Goal: Check status: Check status

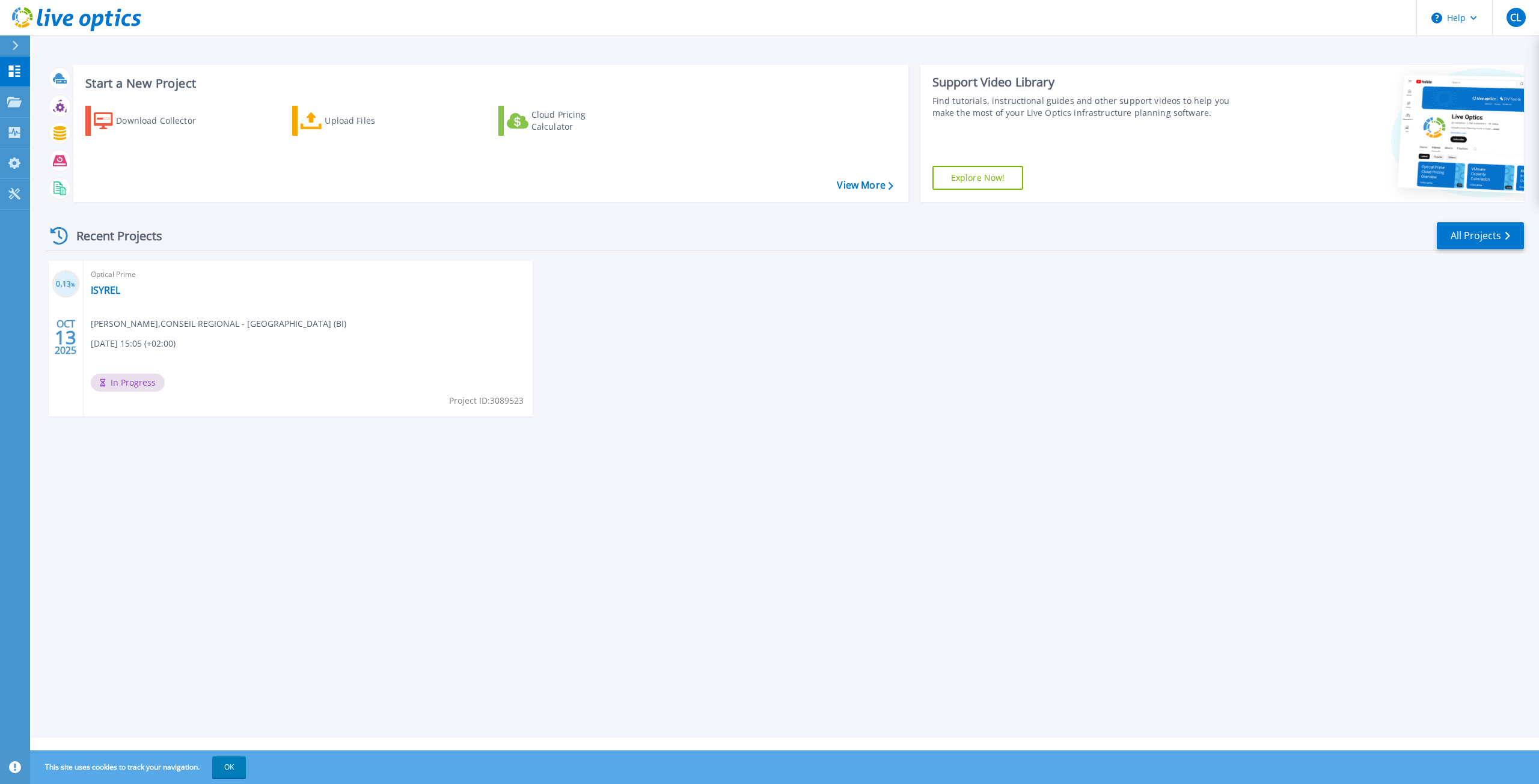
click at [990, 391] on div "0.13 % OCT 13 2025 Optical Prime ISYREL Christophe LE , CONSEIL REGIONAL - NOUV…" at bounding box center [780, 350] width 1487 height 179
click at [106, 291] on link "ISYREL" at bounding box center [106, 289] width 30 height 12
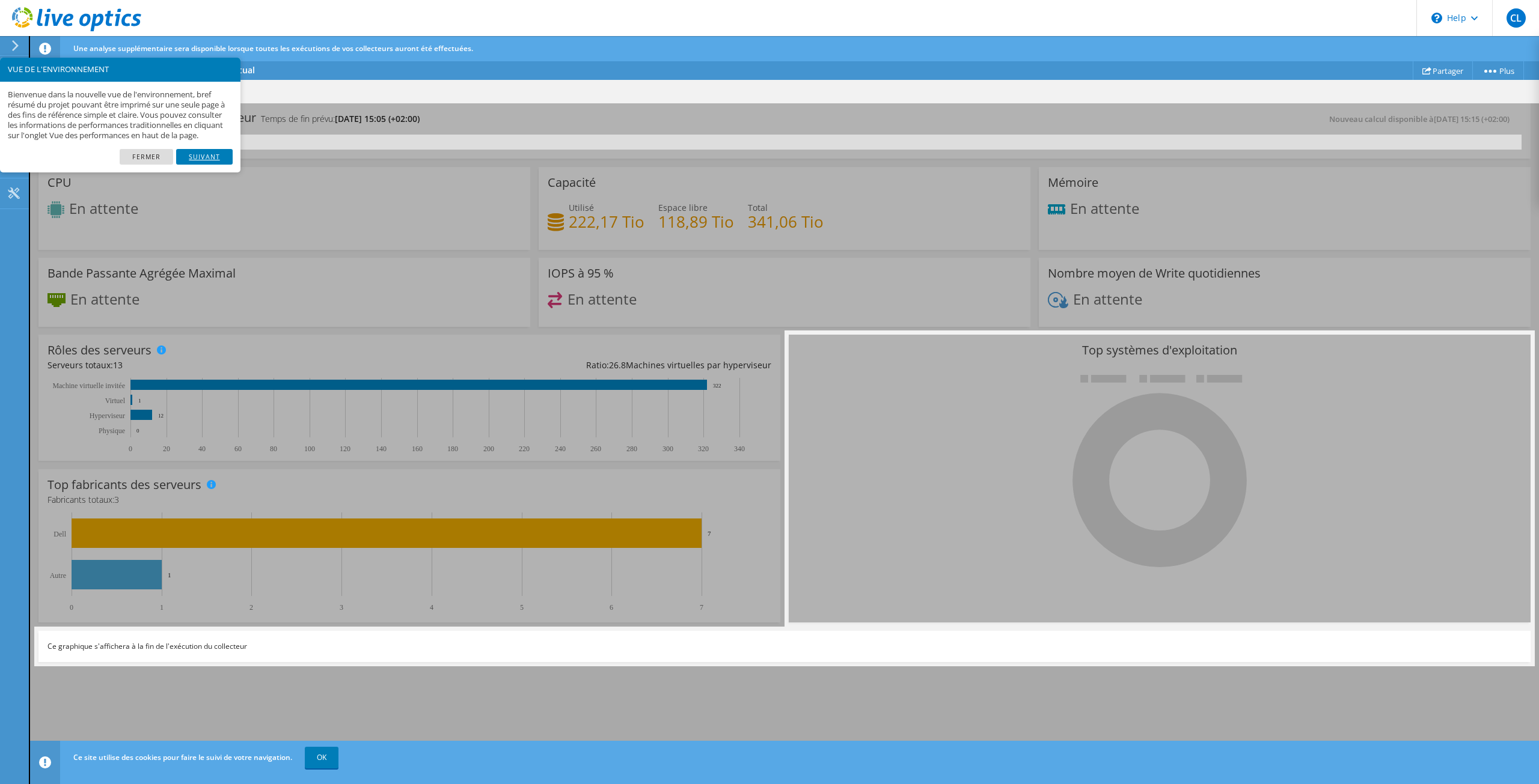
click at [190, 164] on link "Suivant" at bounding box center [205, 157] width 57 height 16
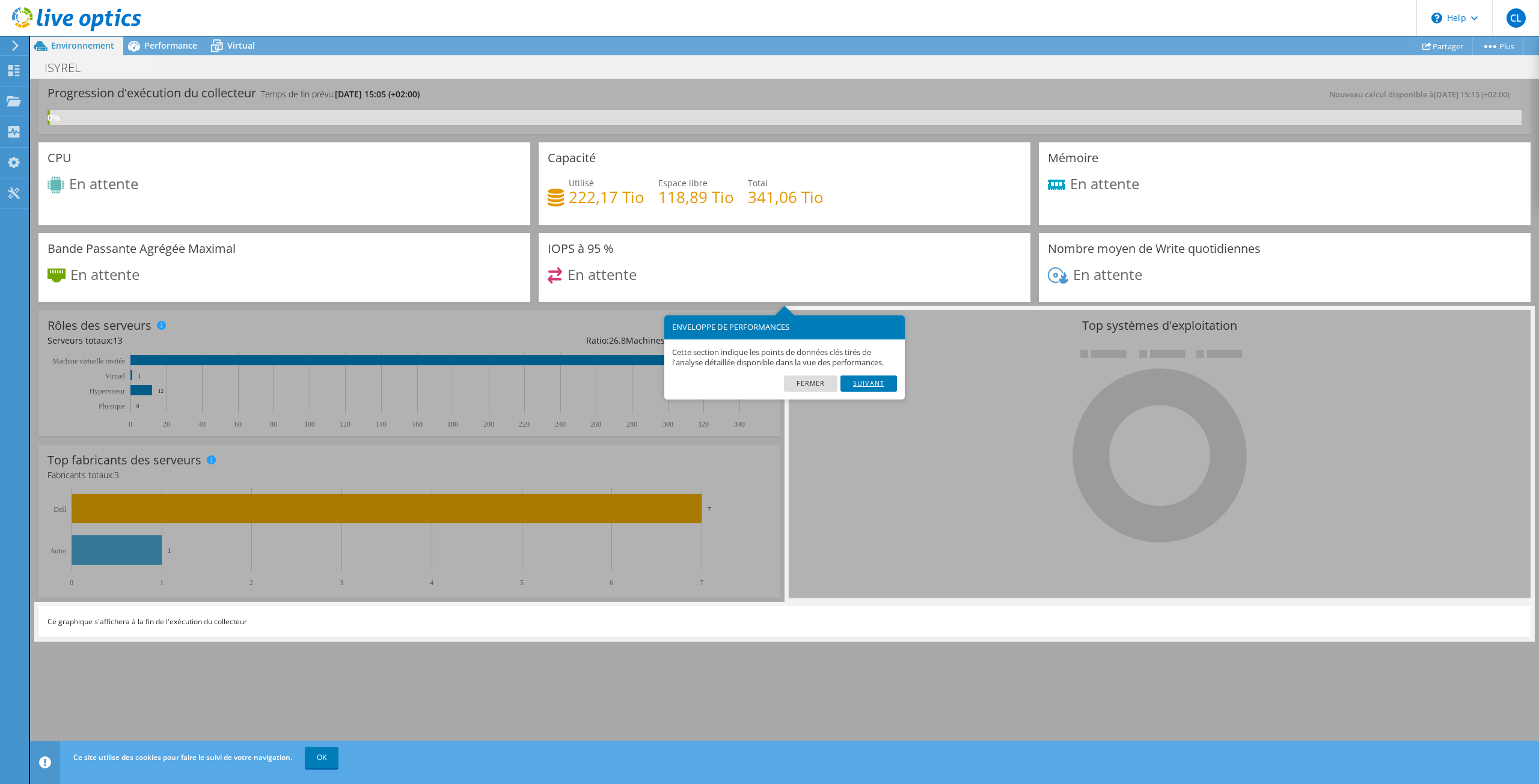
click at [880, 386] on link "Suivant" at bounding box center [868, 383] width 57 height 16
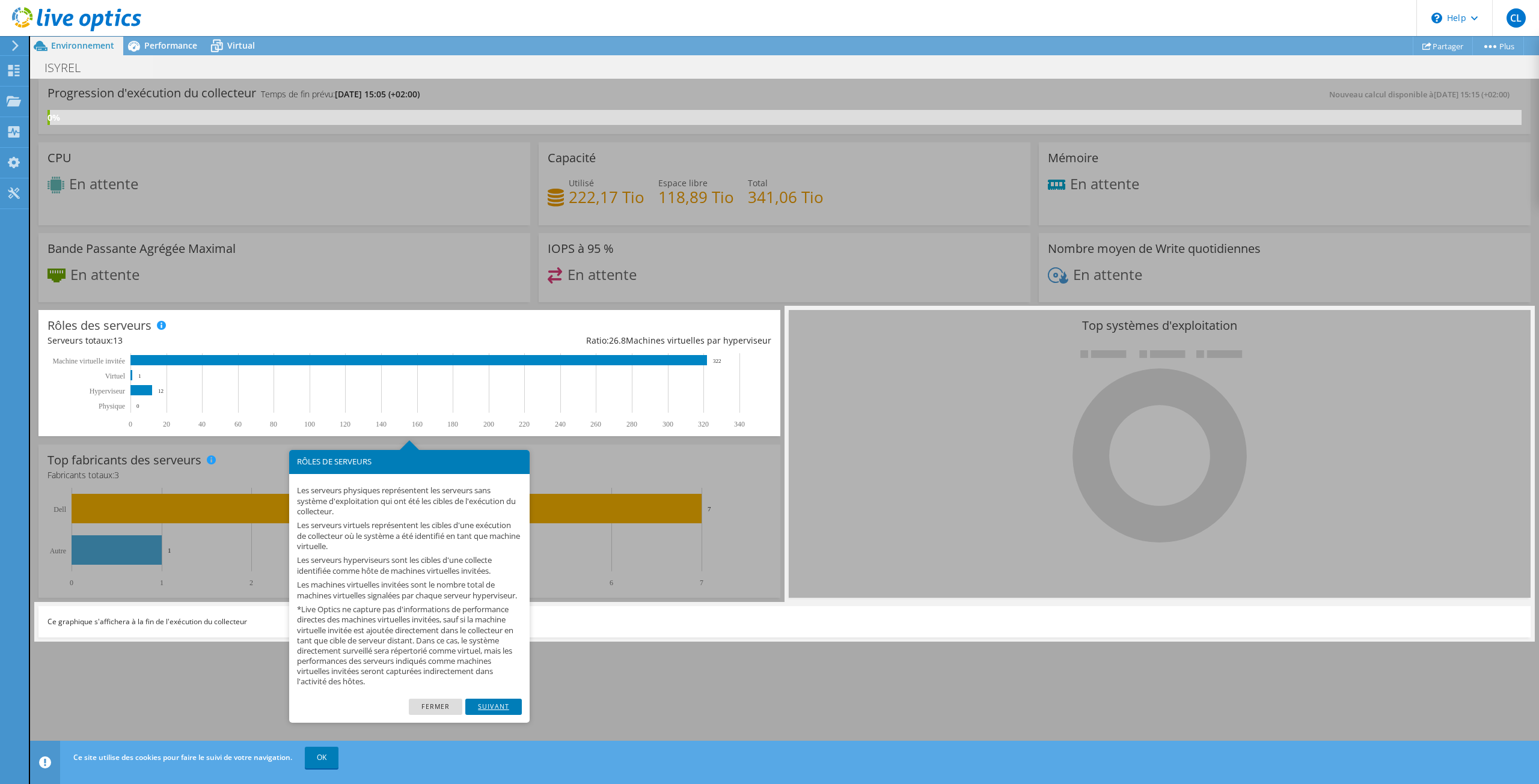
click at [499, 714] on link "Suivant" at bounding box center [493, 707] width 57 height 16
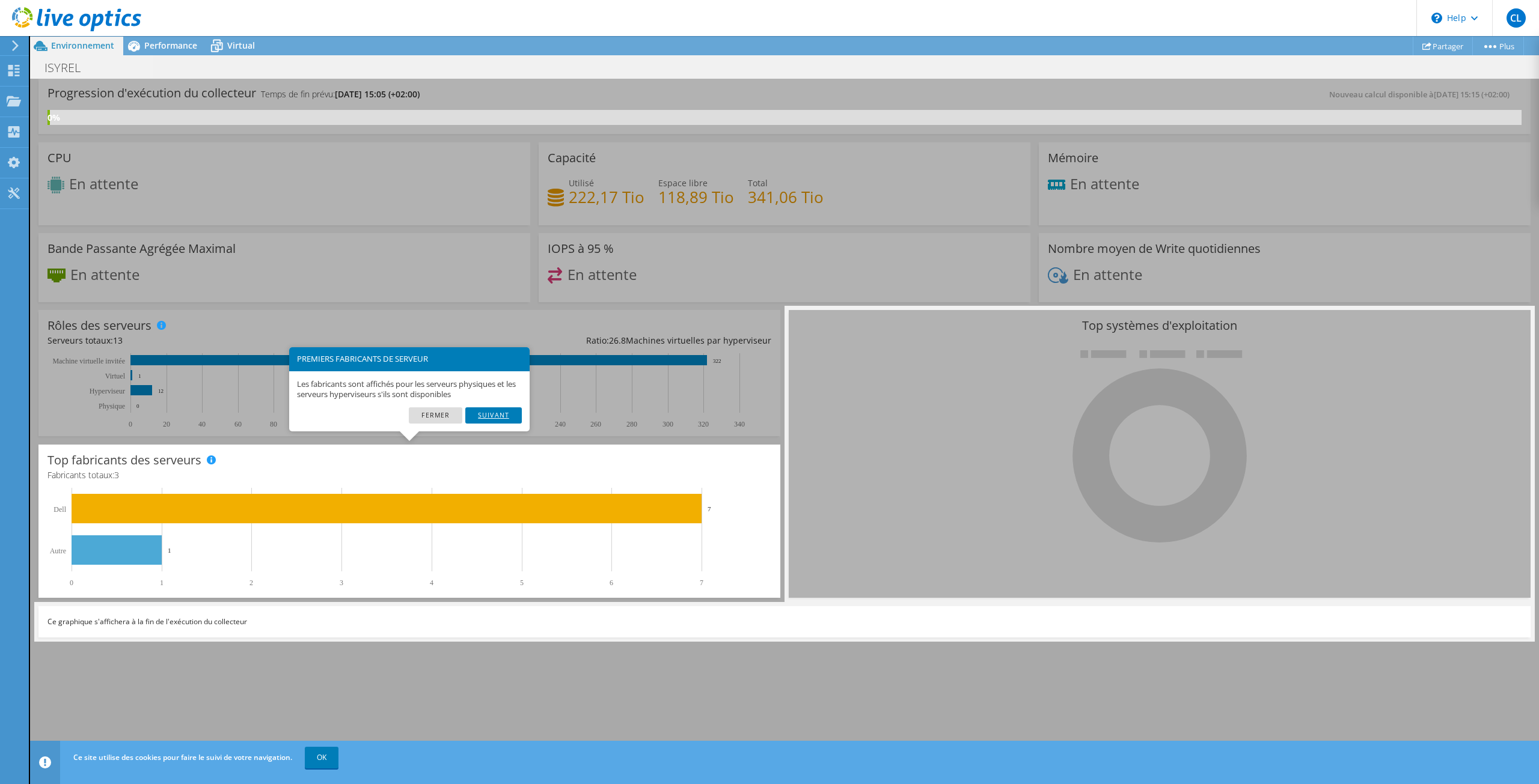
click at [505, 414] on link "Suivant" at bounding box center [493, 414] width 57 height 16
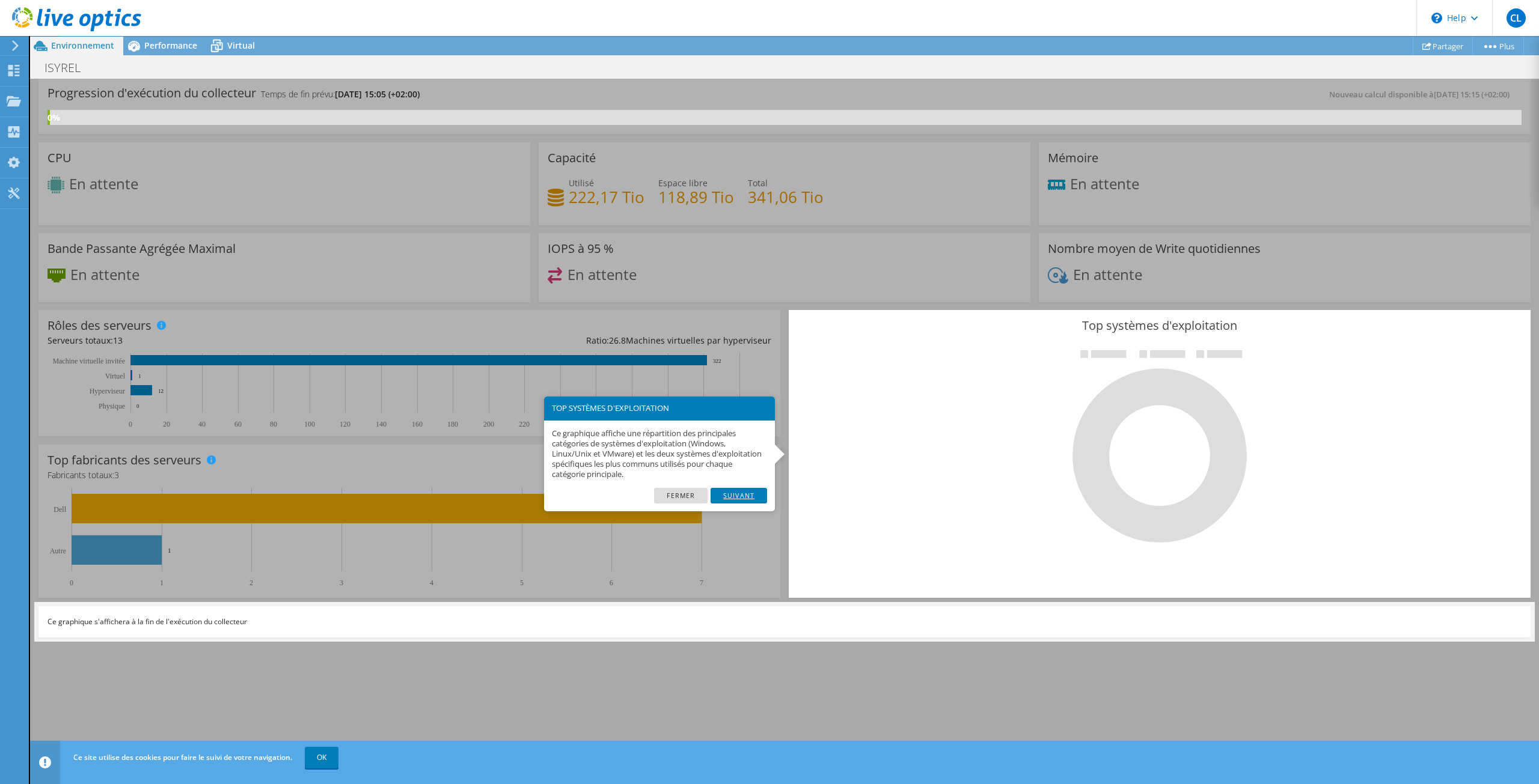
click at [745, 497] on link "Suivant" at bounding box center [739, 496] width 57 height 16
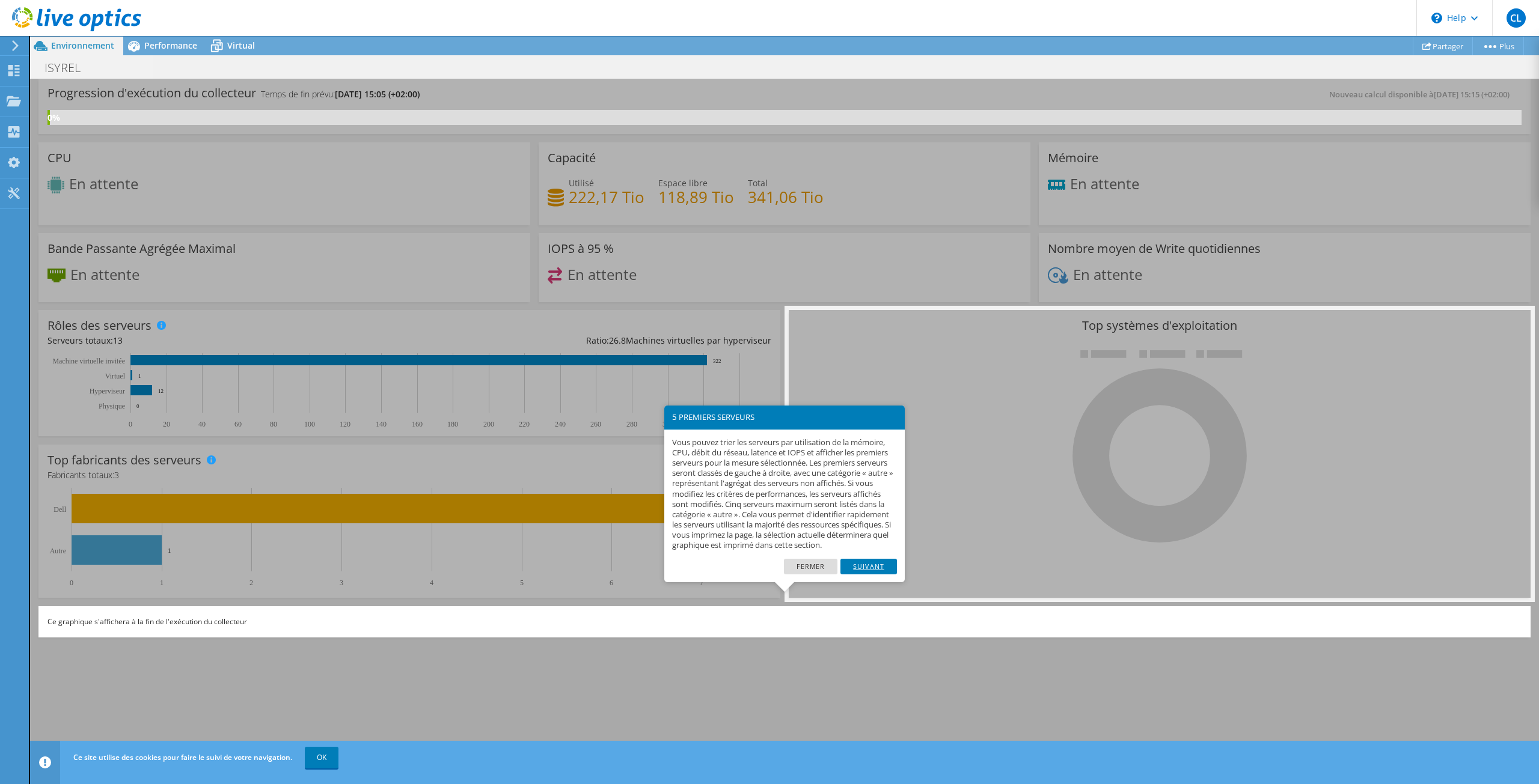
click at [870, 574] on link "Suivant" at bounding box center [868, 567] width 57 height 16
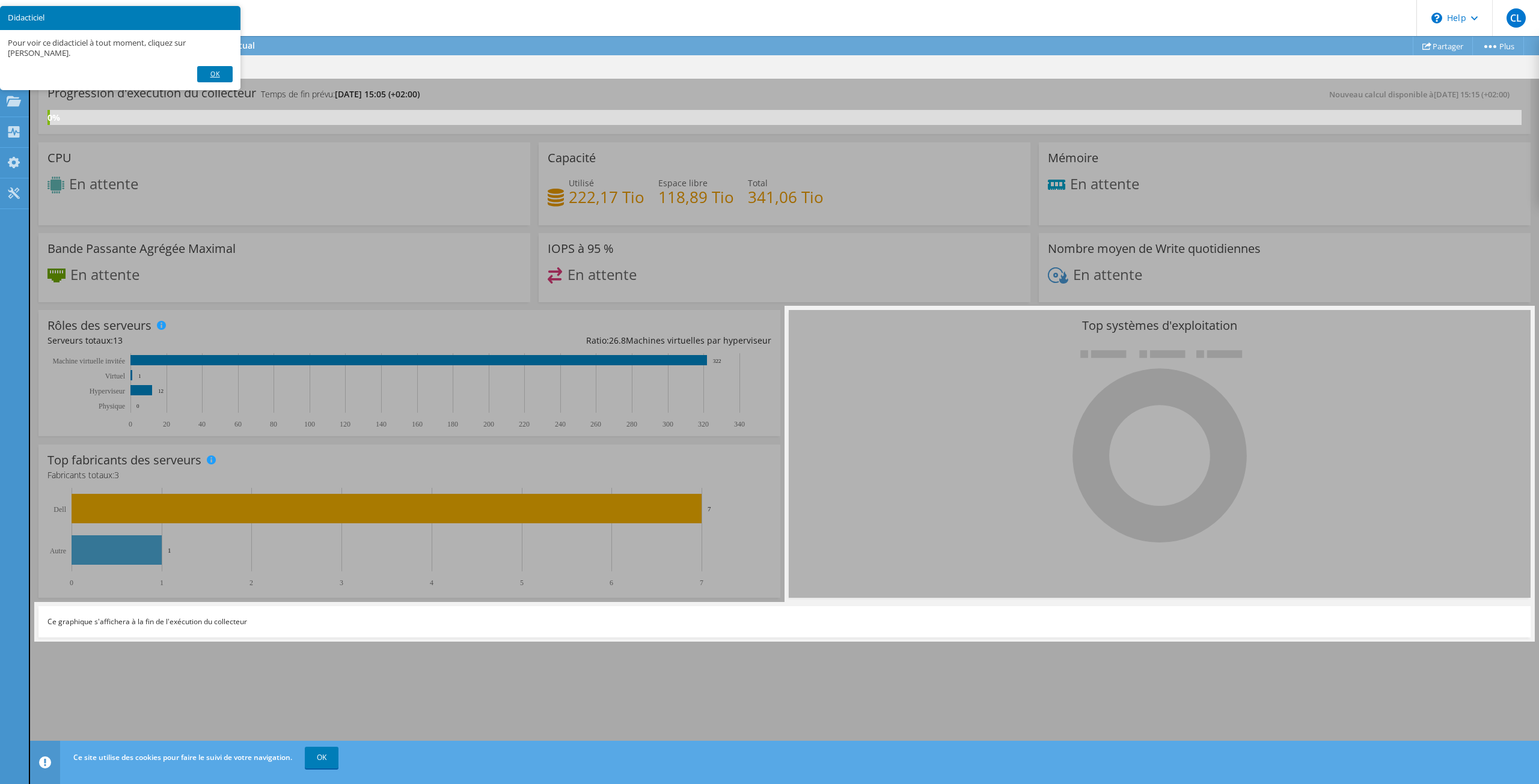
click at [210, 72] on link "OK" at bounding box center [214, 74] width 35 height 16
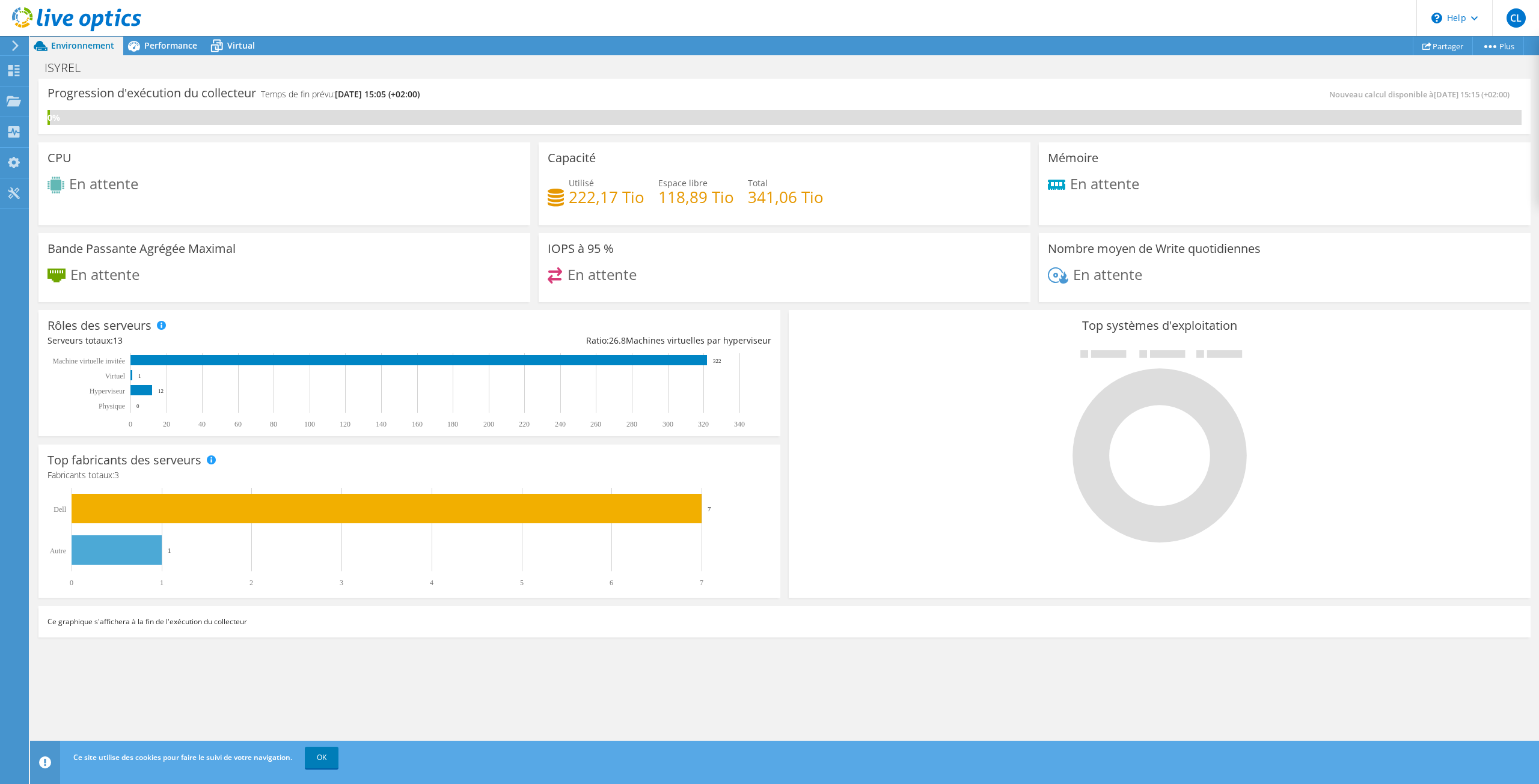
click at [561, 693] on div "Progression d'exécution du collecteur Temps de fin prévu: 10/20/2025, 15:05 (+0…" at bounding box center [784, 419] width 1509 height 682
click at [869, 514] on div at bounding box center [1159, 445] width 724 height 203
click at [27, 13] on use at bounding box center [77, 20] width 129 height 24
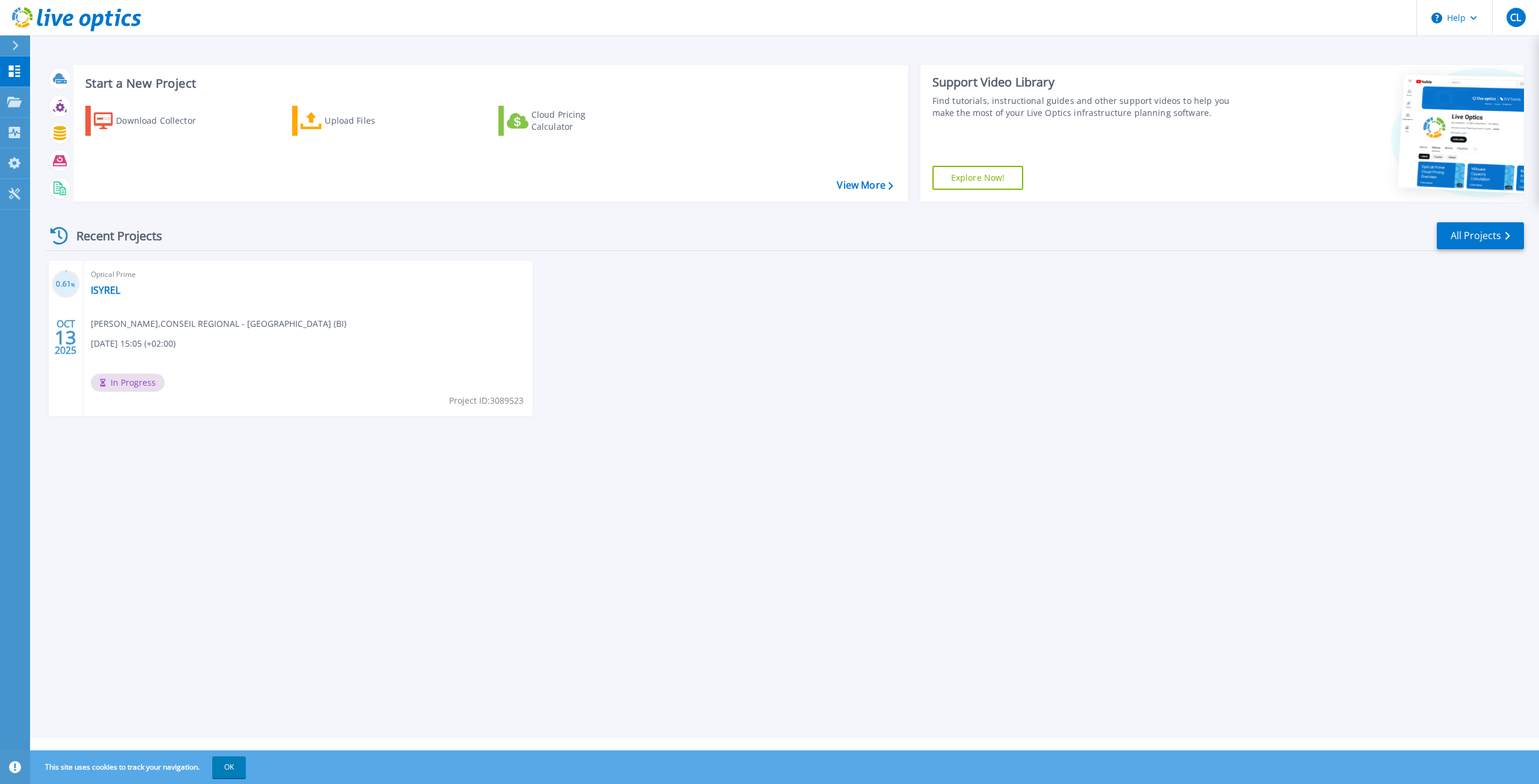
click at [567, 518] on div "Start a New Project Download Collector Upload Files Cloud Pricing Calculator Vi…" at bounding box center [784, 369] width 1509 height 737
click at [104, 287] on link "ISYREL" at bounding box center [106, 289] width 30 height 12
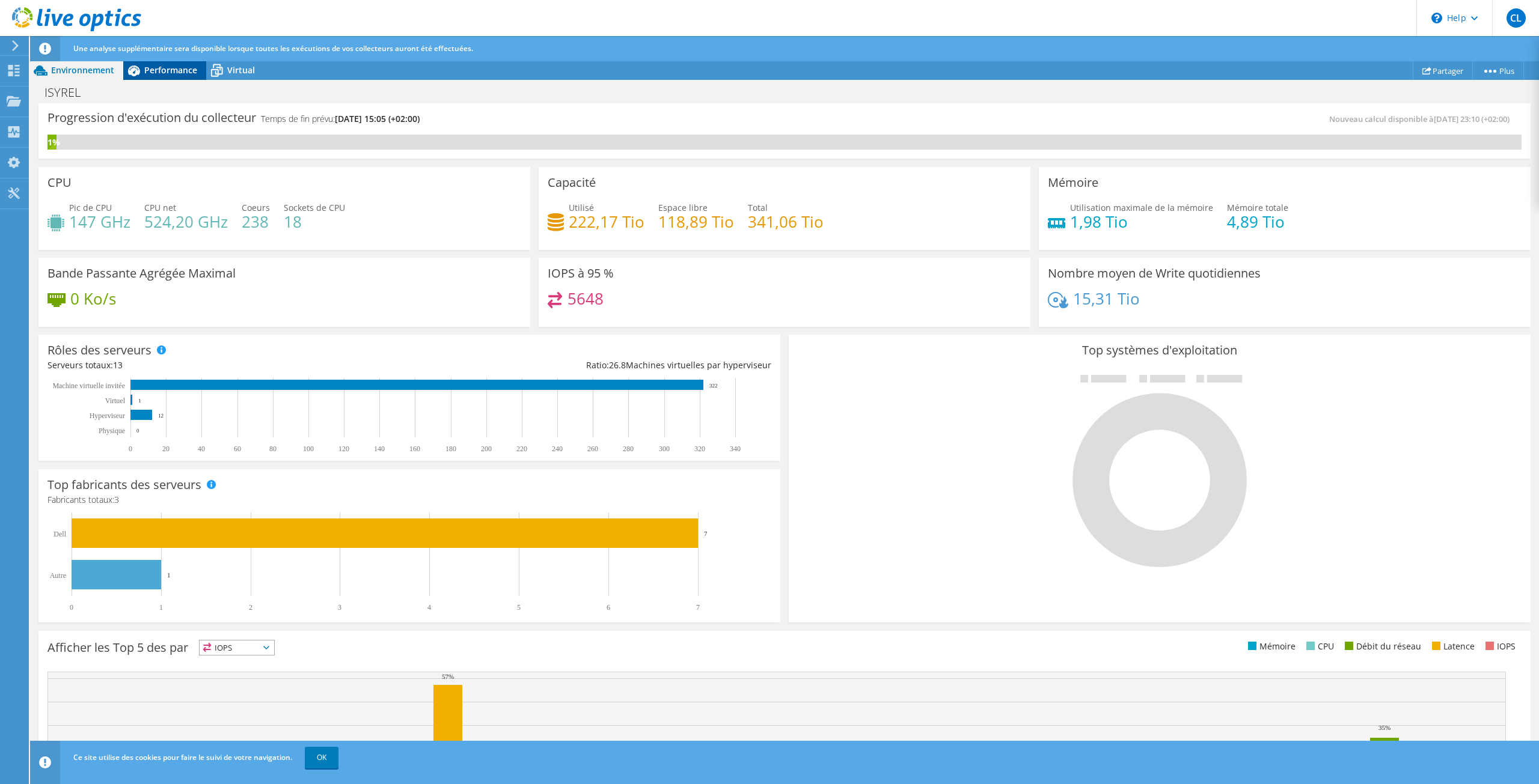
click at [160, 66] on span "Performance" at bounding box center [170, 70] width 53 height 11
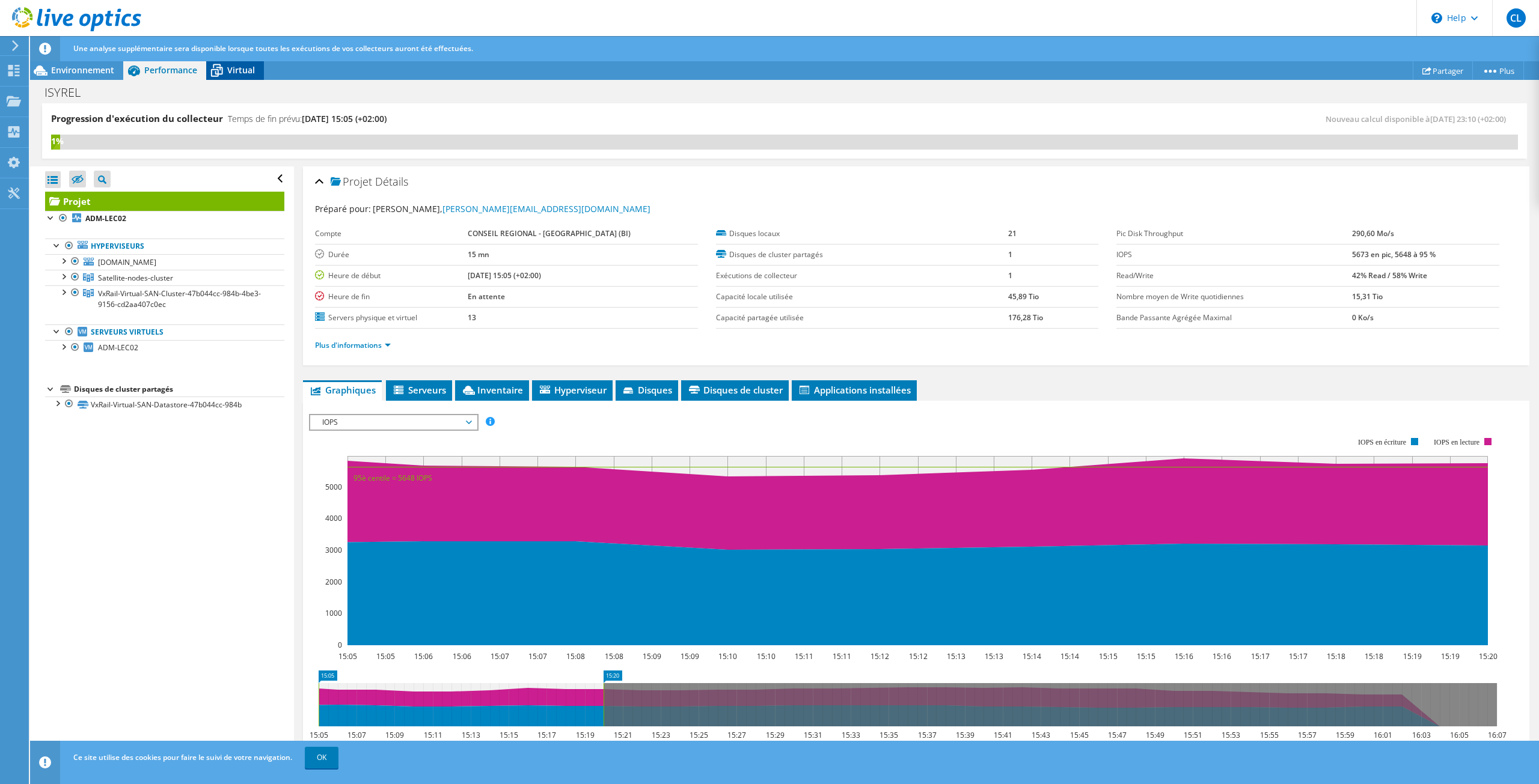
click at [234, 66] on span "Virtual" at bounding box center [241, 70] width 28 height 11
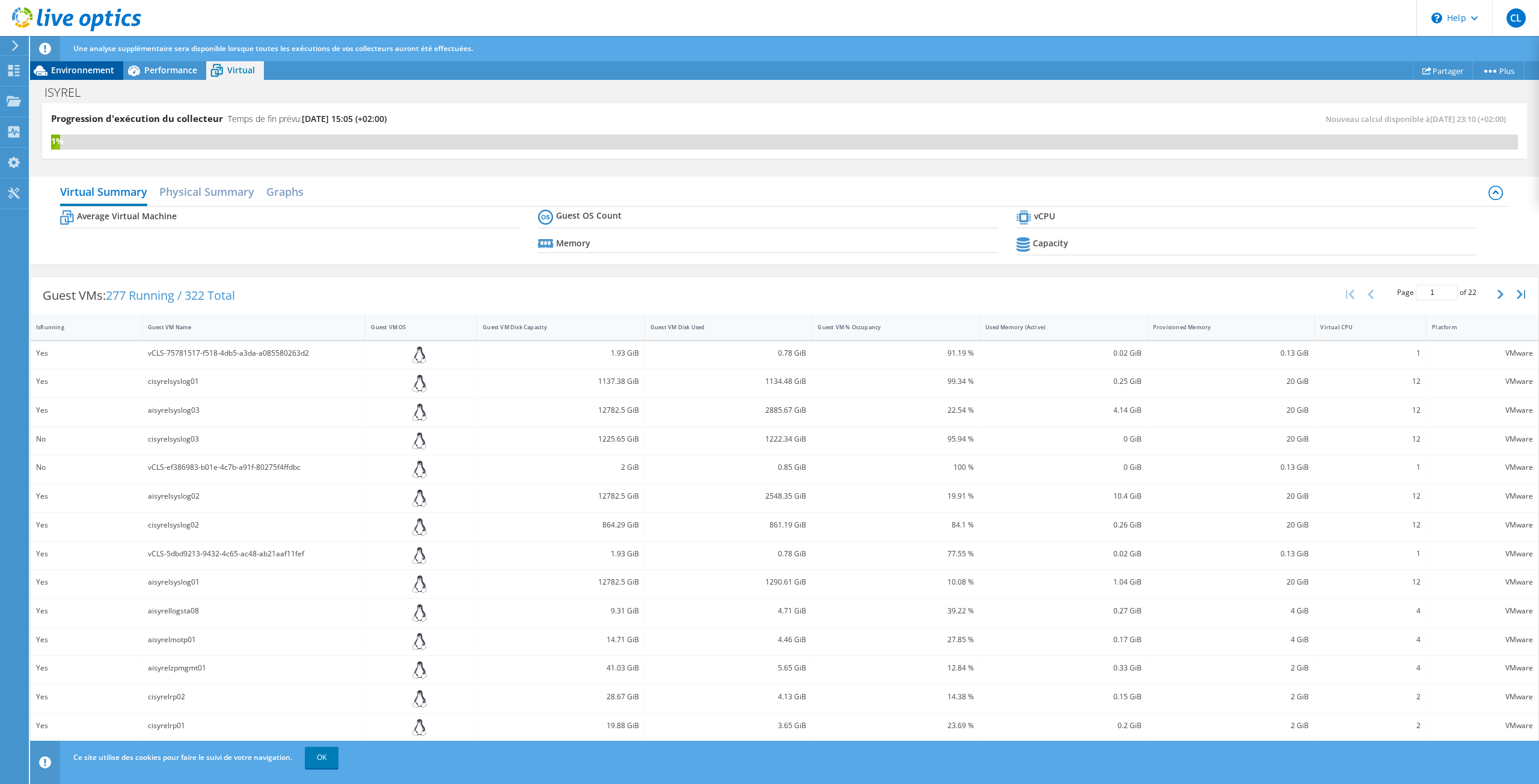
click at [75, 63] on div "Environnement" at bounding box center [77, 70] width 93 height 20
